Goal: Task Accomplishment & Management: Use online tool/utility

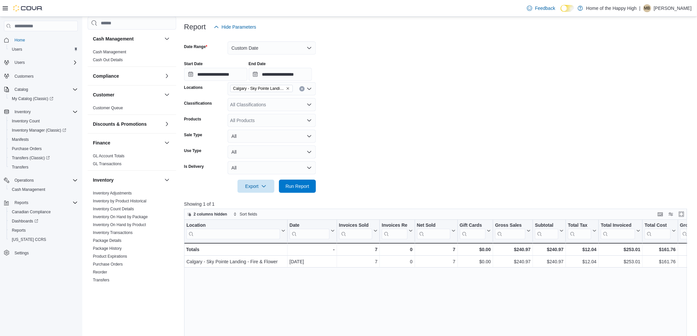
scroll to position [296, 0]
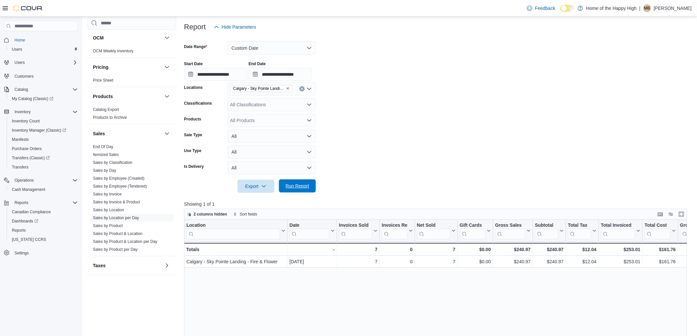
click at [302, 186] on span "Run Report" at bounding box center [297, 186] width 24 height 7
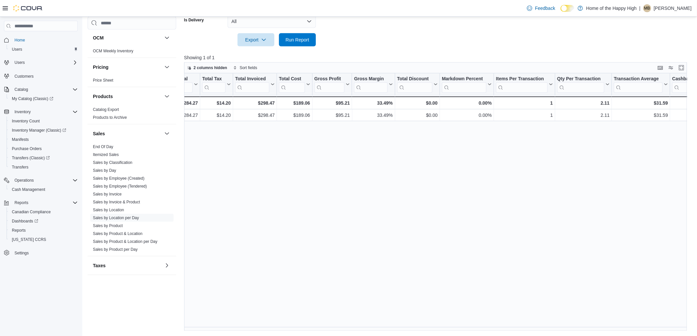
scroll to position [0, 373]
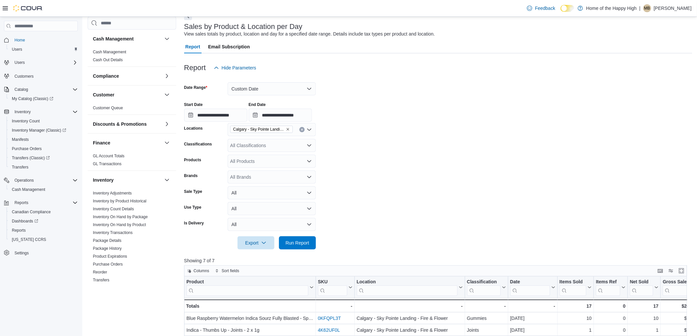
scroll to position [296, 0]
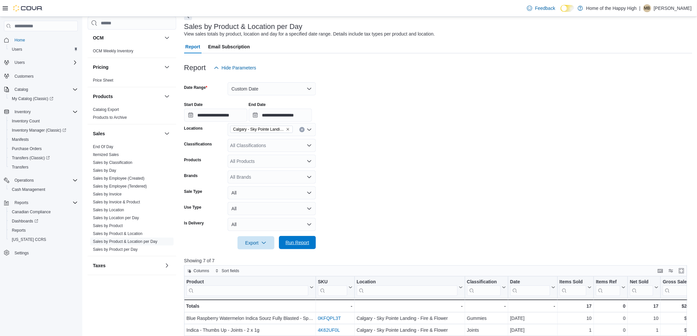
click at [288, 238] on span "Run Report" at bounding box center [297, 242] width 29 height 13
